Goal: Navigation & Orientation: Find specific page/section

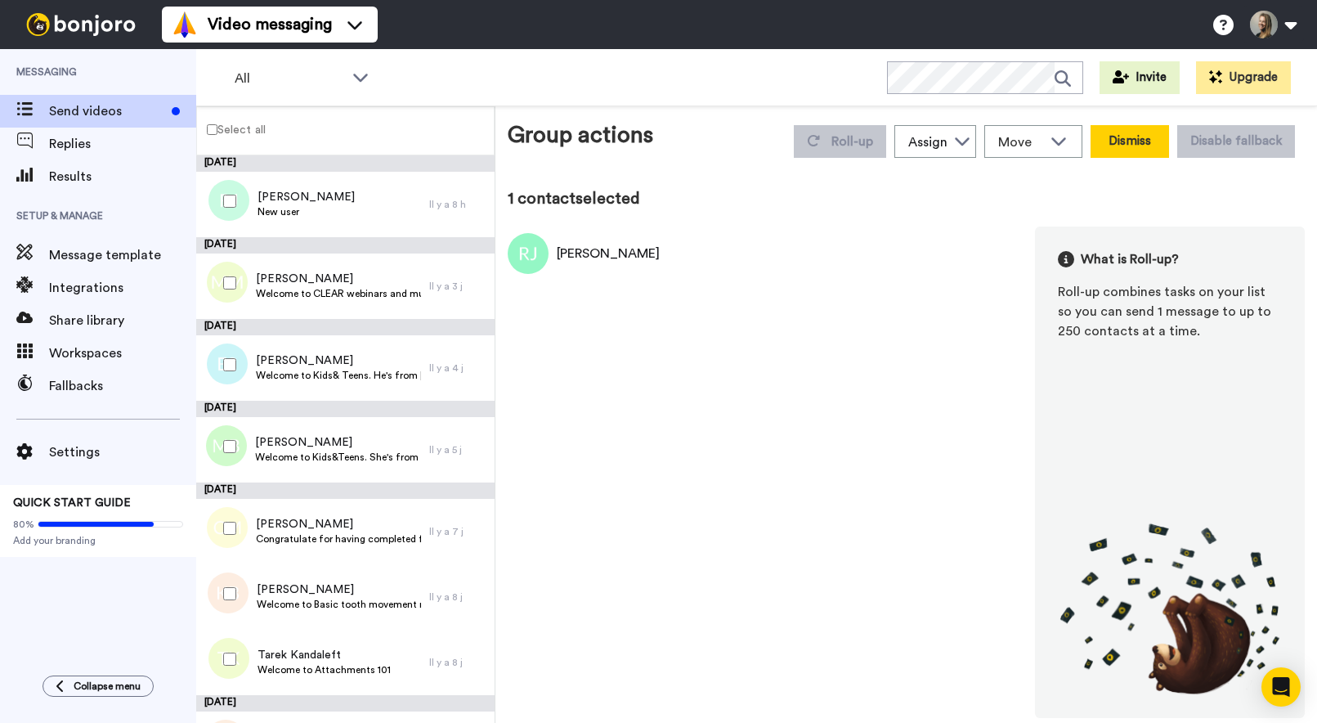
click at [1146, 141] on button "Dismiss" at bounding box center [1130, 141] width 79 height 33
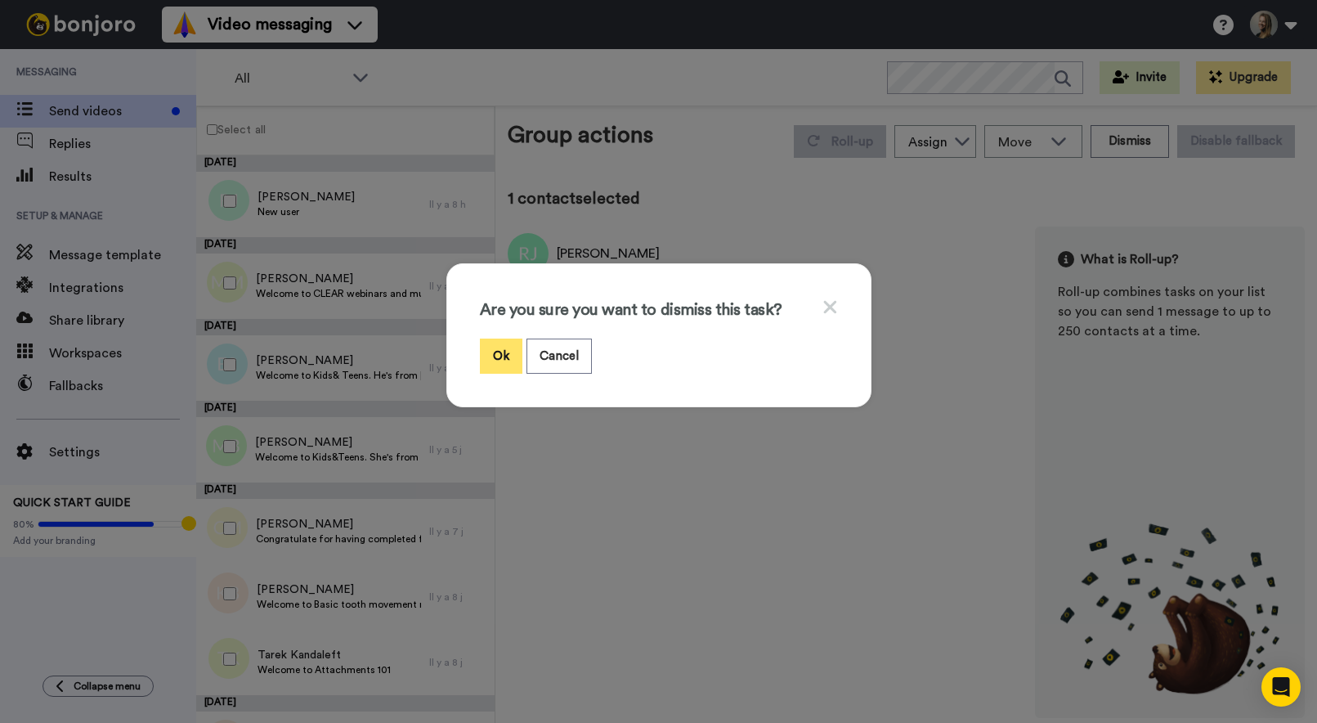
click at [507, 350] on button "Ok" at bounding box center [501, 356] width 43 height 35
